Goal: Transaction & Acquisition: Download file/media

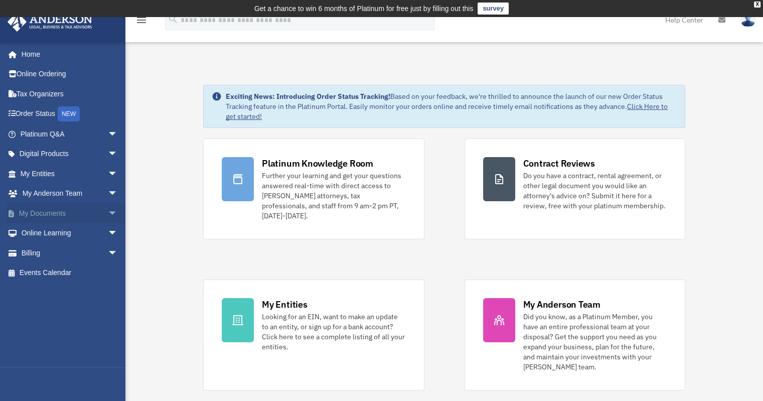
click at [55, 212] on link "My Documents arrow_drop_down" at bounding box center [70, 213] width 126 height 20
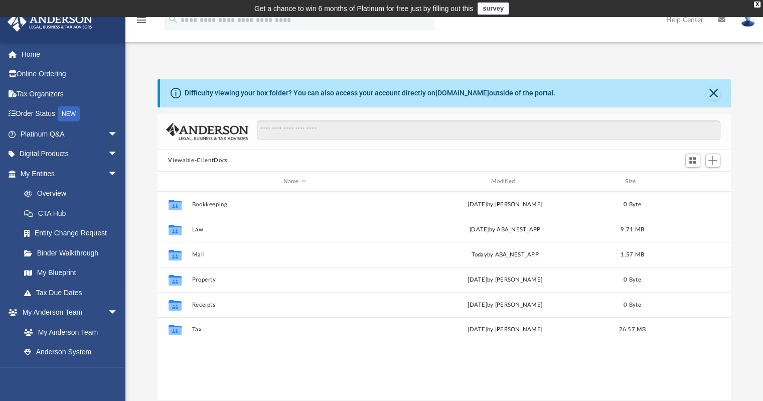
scroll to position [220, 566]
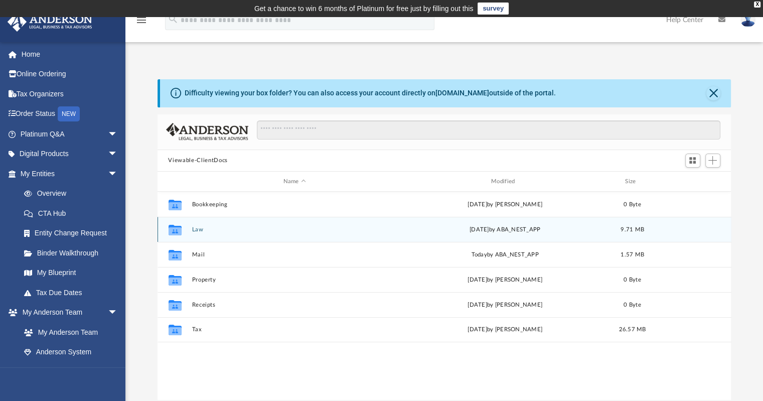
click at [173, 228] on icon "grid" at bounding box center [174, 231] width 13 height 8
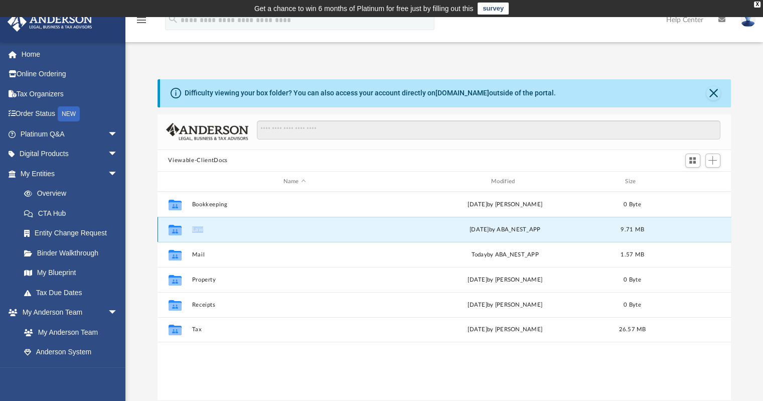
click at [173, 228] on icon "grid" at bounding box center [174, 231] width 13 height 8
click at [172, 229] on icon "grid" at bounding box center [174, 231] width 13 height 8
click at [172, 229] on icon "grid" at bounding box center [174, 230] width 13 height 11
click at [203, 230] on button "Law" at bounding box center [295, 229] width 206 height 7
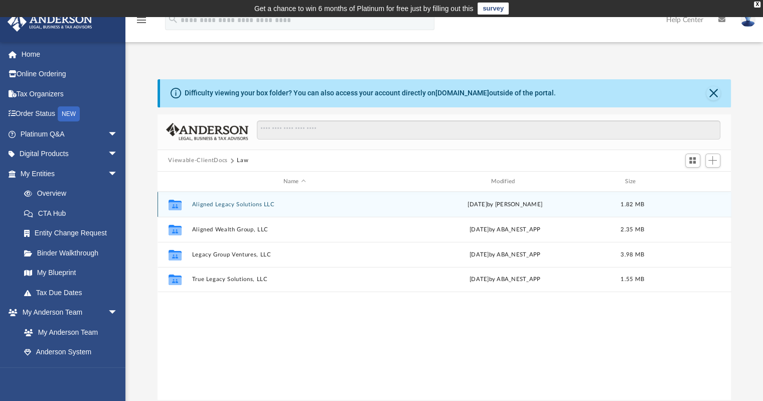
click at [247, 204] on button "Aligned Legacy Solutions LLC" at bounding box center [295, 204] width 206 height 7
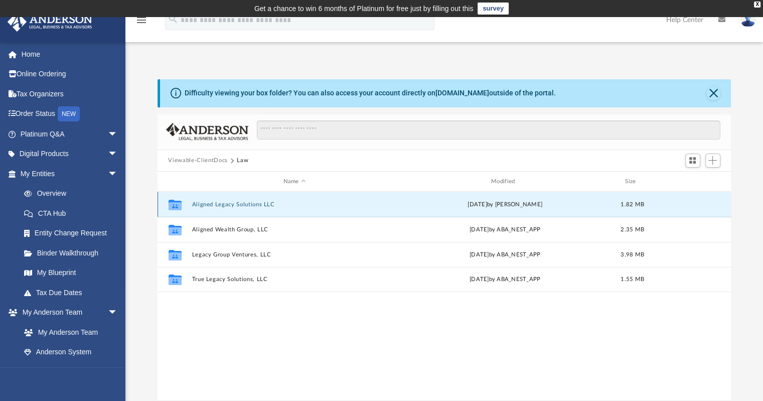
click at [247, 204] on button "Aligned Legacy Solutions LLC" at bounding box center [295, 204] width 206 height 7
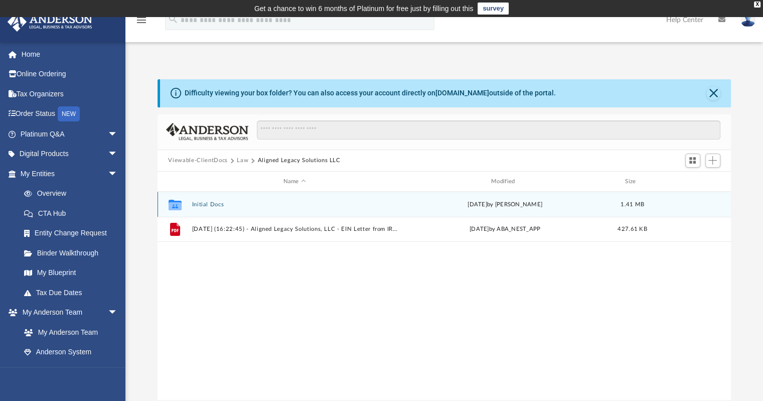
click at [219, 205] on button "Initial Docs" at bounding box center [295, 204] width 206 height 7
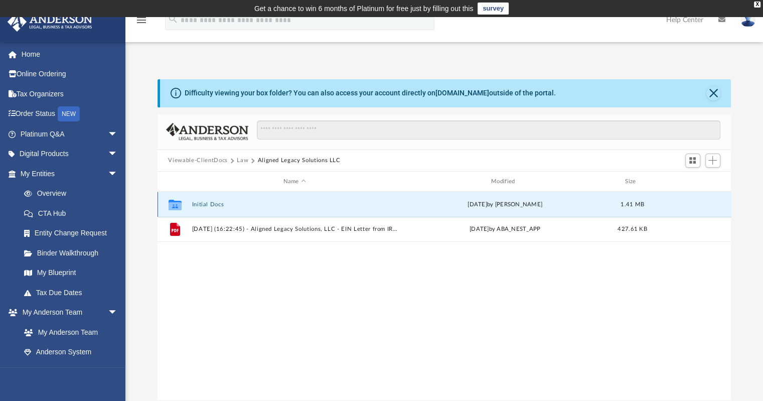
click at [219, 205] on button "Initial Docs" at bounding box center [295, 204] width 206 height 7
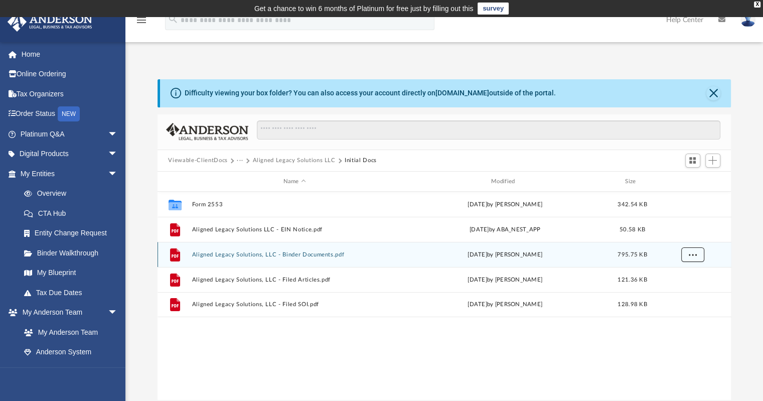
click at [694, 252] on span "More options" at bounding box center [692, 255] width 8 height 6
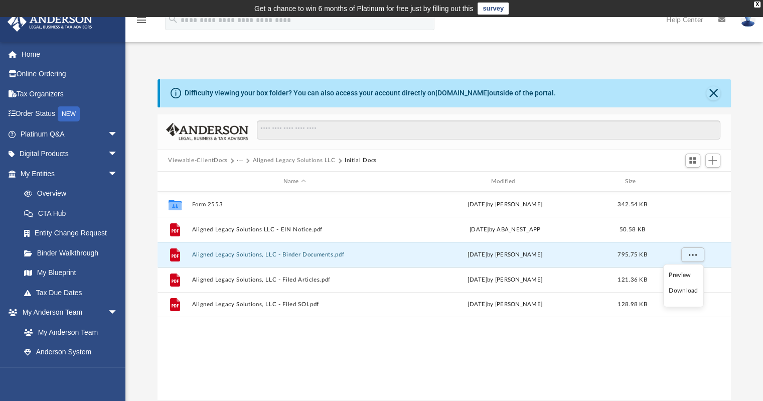
click at [680, 292] on li "Download" at bounding box center [682, 290] width 29 height 11
click at [286, 64] on div "Difficulty viewing your box folder? You can also access your account directly o…" at bounding box center [443, 228] width 637 height 341
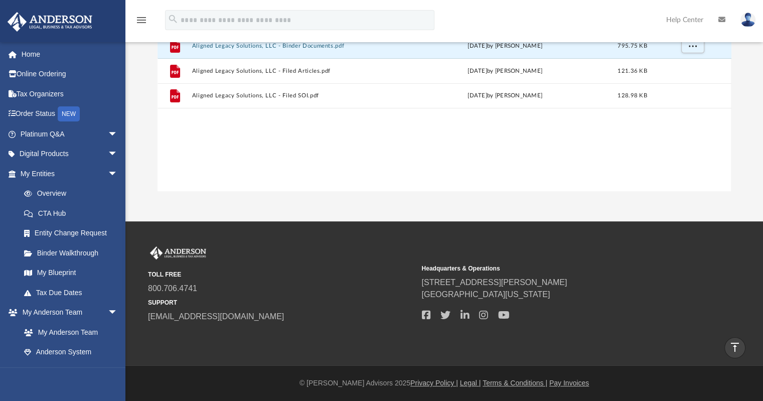
scroll to position [0, 0]
